Goal: Browse casually

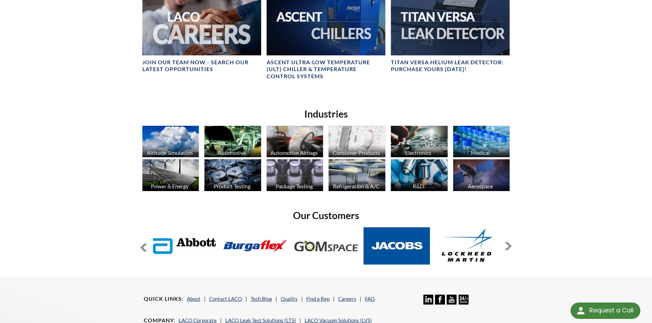
scroll to position [546, 0]
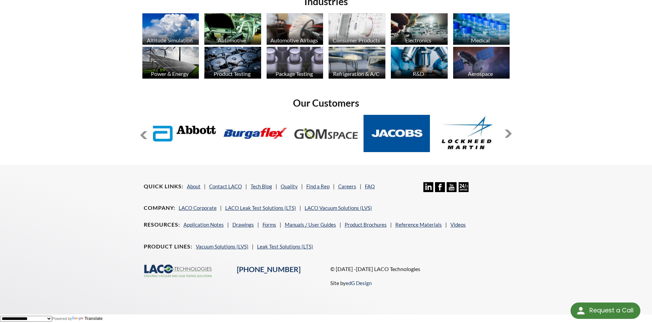
click at [510, 135] on button at bounding box center [508, 134] width 8 height 8
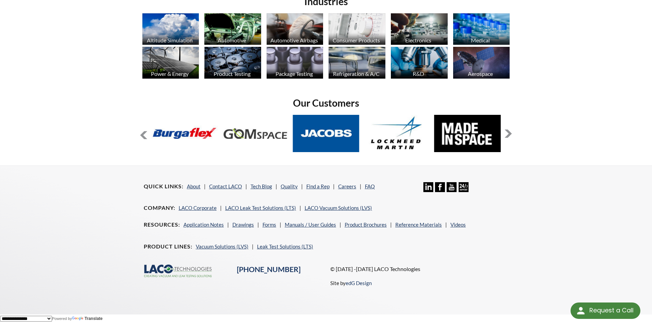
click at [510, 135] on button at bounding box center [508, 134] width 8 height 8
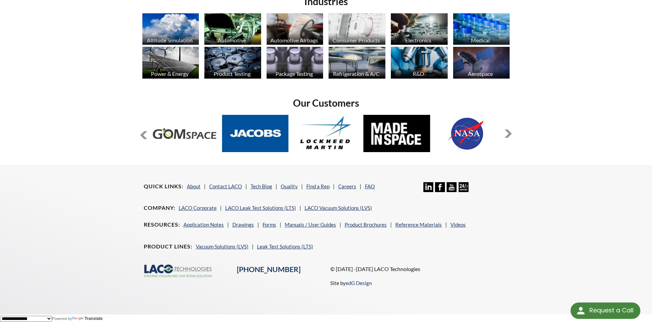
click at [510, 135] on button at bounding box center [508, 134] width 8 height 8
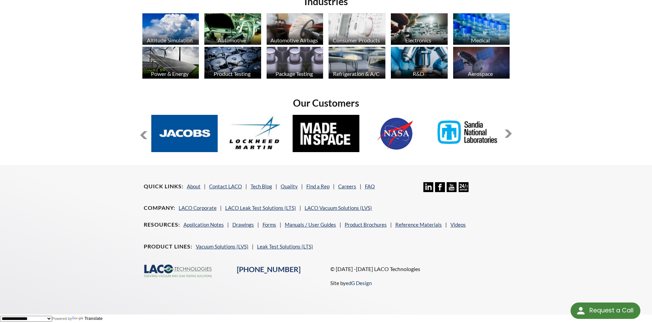
click at [510, 135] on button at bounding box center [508, 134] width 8 height 8
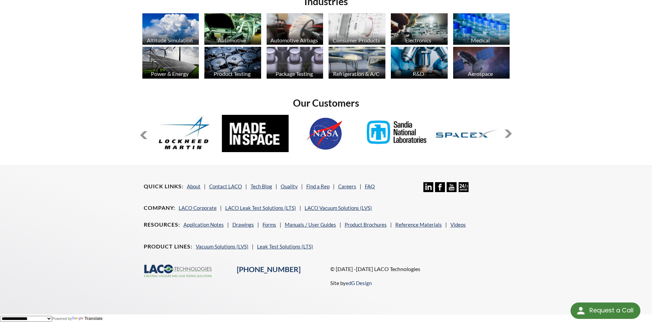
click at [510, 135] on button at bounding box center [508, 134] width 8 height 8
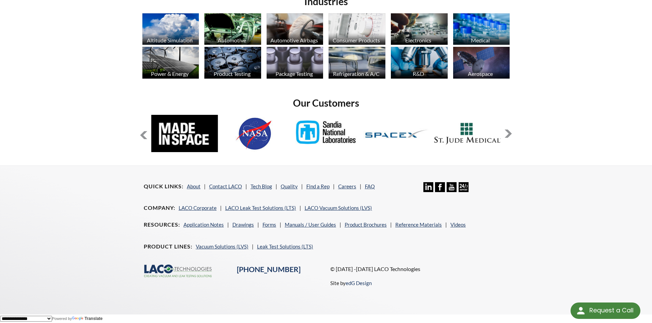
click at [510, 135] on button at bounding box center [508, 134] width 8 height 8
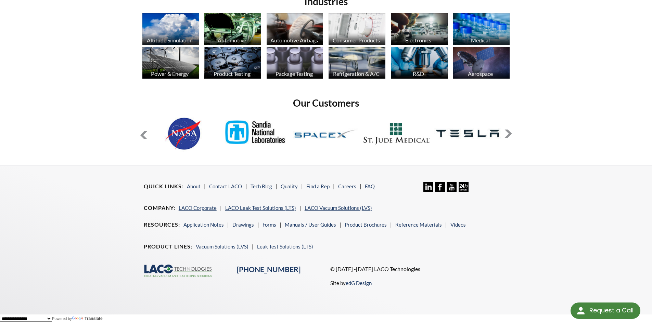
click at [510, 135] on button at bounding box center [508, 134] width 8 height 8
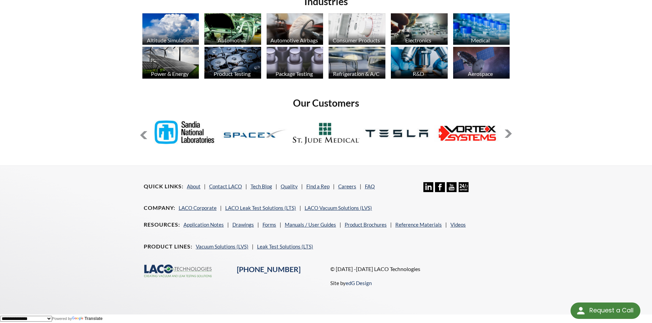
click at [510, 135] on button at bounding box center [508, 134] width 8 height 8
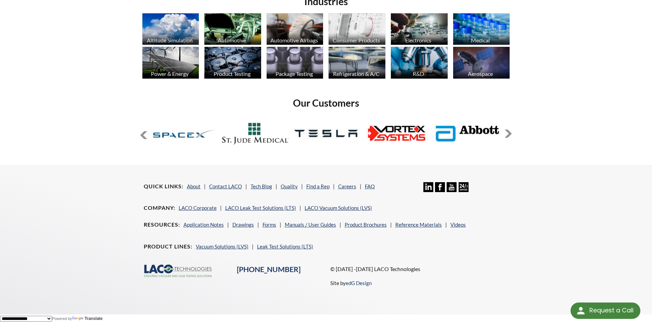
click at [510, 135] on button at bounding box center [508, 134] width 8 height 8
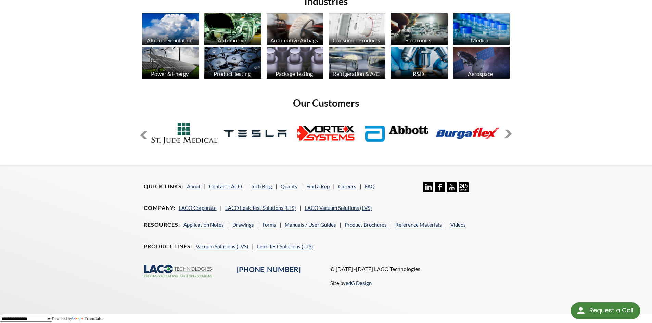
click at [510, 135] on button at bounding box center [508, 134] width 8 height 8
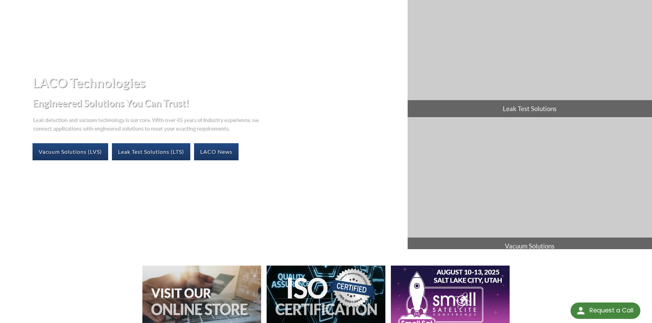
scroll to position [0, 0]
